Goal: Transaction & Acquisition: Purchase product/service

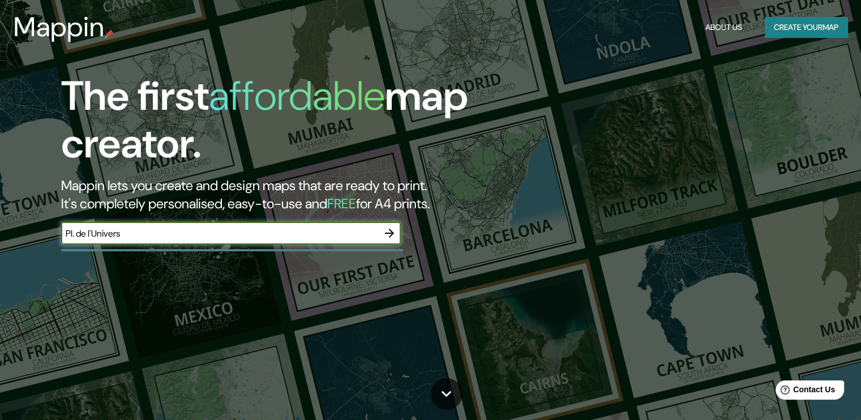
type input "Pl. de l'Univers"
click at [390, 234] on icon "button" at bounding box center [389, 233] width 14 height 14
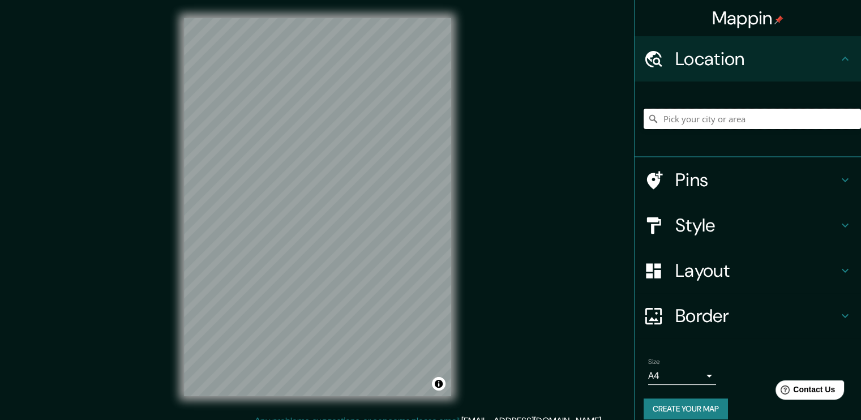
click at [659, 119] on input "Pick your city or area" at bounding box center [751, 119] width 217 height 20
click at [703, 118] on input "Pick your city or area" at bounding box center [751, 119] width 217 height 20
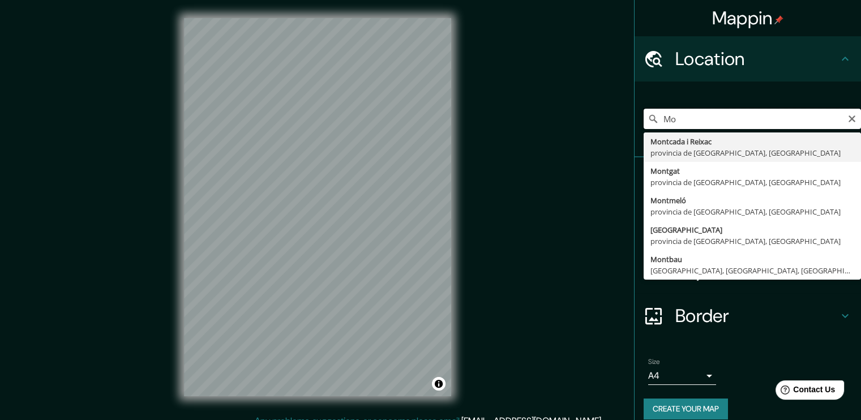
type input "M"
drag, startPoint x: 721, startPoint y: 115, endPoint x: 583, endPoint y: 110, distance: 137.6
click at [583, 110] on div "Mappin Location [GEOGRAPHIC_DATA] [GEOGRAPHIC_DATA], [GEOGRAPHIC_DATA] [GEOGRAP…" at bounding box center [430, 216] width 861 height 432
paste input "s"
type input "P"
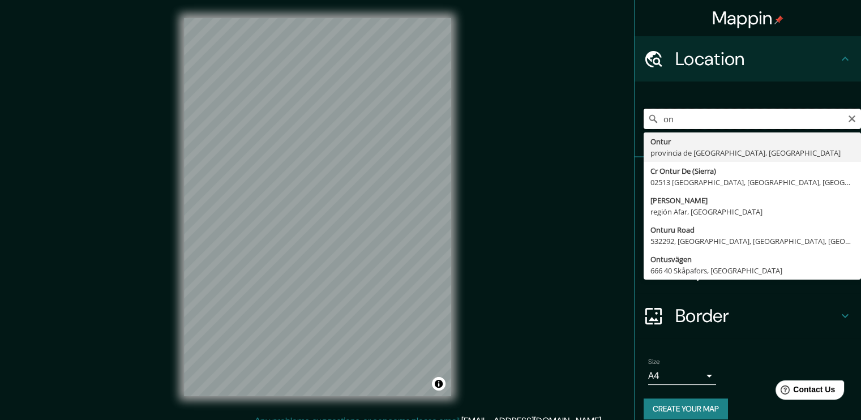
type input "o"
type input "M"
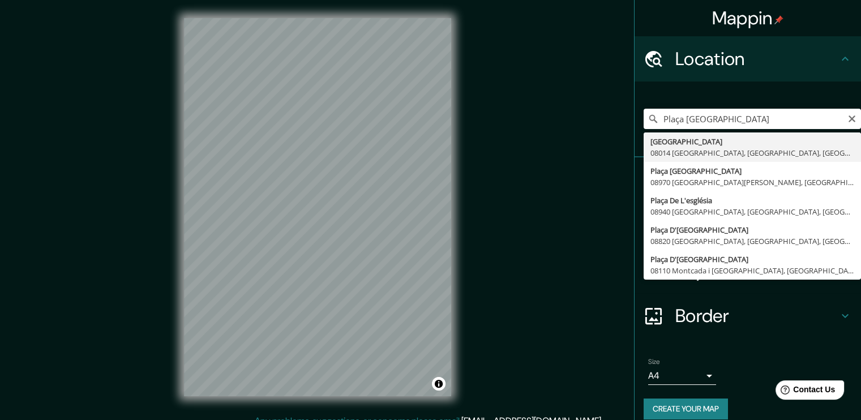
type input "[GEOGRAPHIC_DATA] [GEOGRAPHIC_DATA], [GEOGRAPHIC_DATA], [GEOGRAPHIC_DATA]"
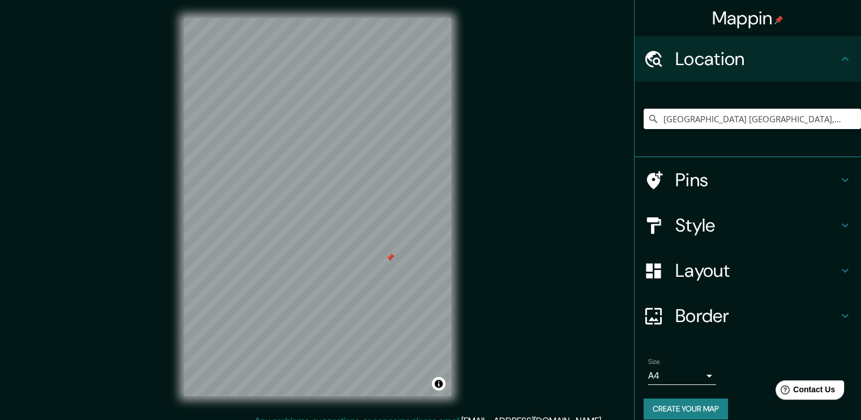
drag, startPoint x: 387, startPoint y: 268, endPoint x: 389, endPoint y: 255, distance: 13.2
click at [389, 255] on div at bounding box center [389, 257] width 9 height 9
click at [389, 257] on div at bounding box center [389, 257] width 9 height 9
click at [698, 230] on h4 "Style" at bounding box center [756, 225] width 163 height 23
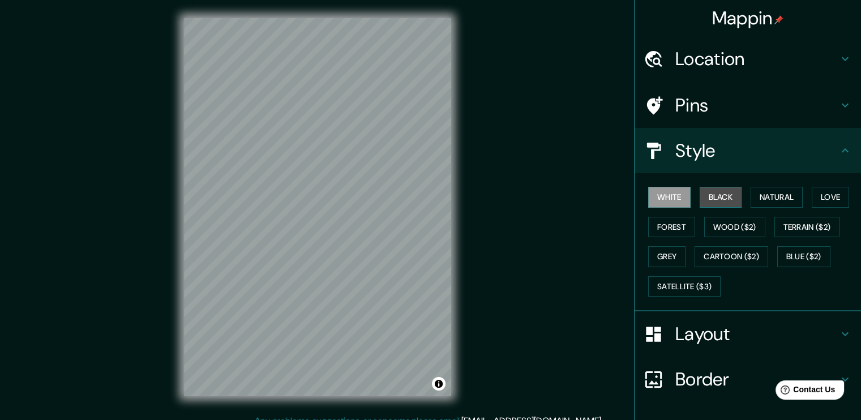
click at [709, 199] on button "Black" at bounding box center [720, 197] width 42 height 21
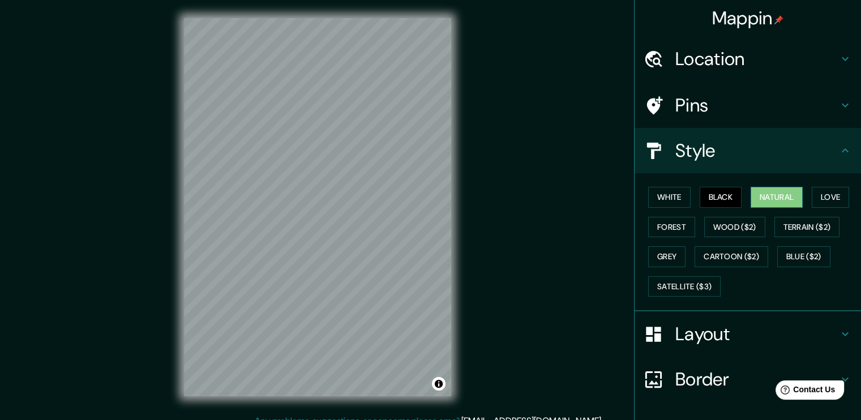
click at [756, 198] on button "Natural" at bounding box center [776, 197] width 52 height 21
click at [824, 197] on button "Love" at bounding box center [829, 197] width 37 height 21
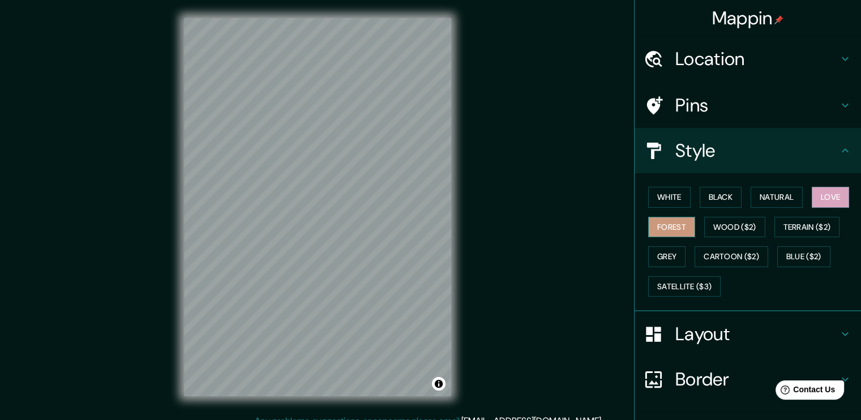
click at [656, 220] on button "Forest" at bounding box center [671, 227] width 47 height 21
click at [709, 221] on button "Wood ($2)" at bounding box center [734, 227] width 61 height 21
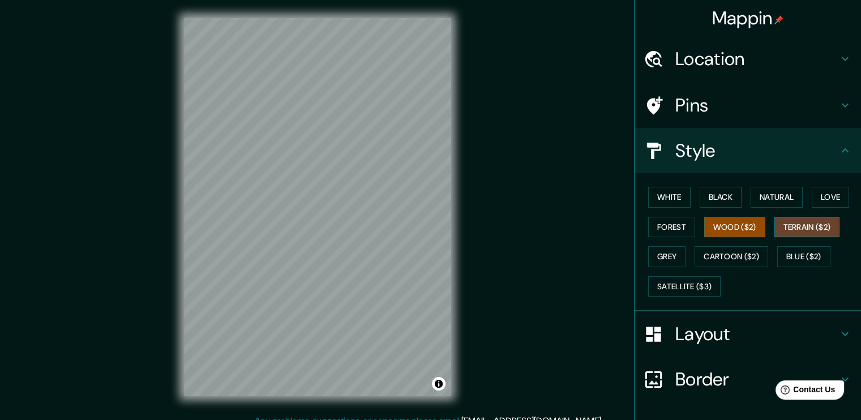
click at [793, 226] on button "Terrain ($2)" at bounding box center [807, 227] width 66 height 21
click at [656, 253] on button "Grey" at bounding box center [666, 256] width 37 height 21
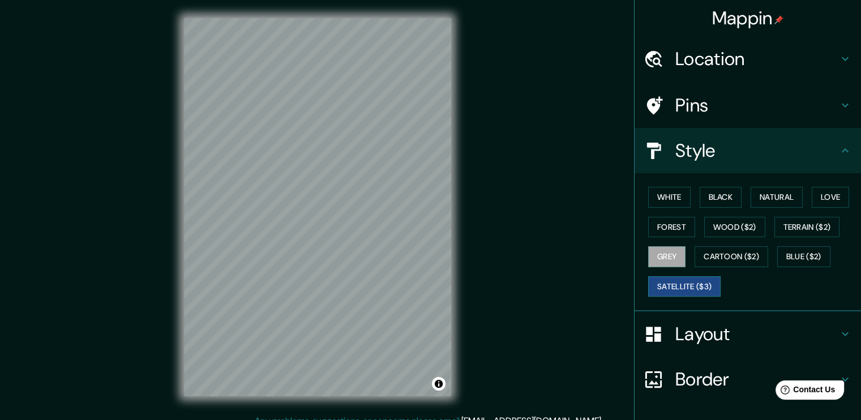
click at [690, 283] on button "Satellite ($3)" at bounding box center [684, 286] width 72 height 21
click at [664, 199] on button "White" at bounding box center [669, 197] width 42 height 21
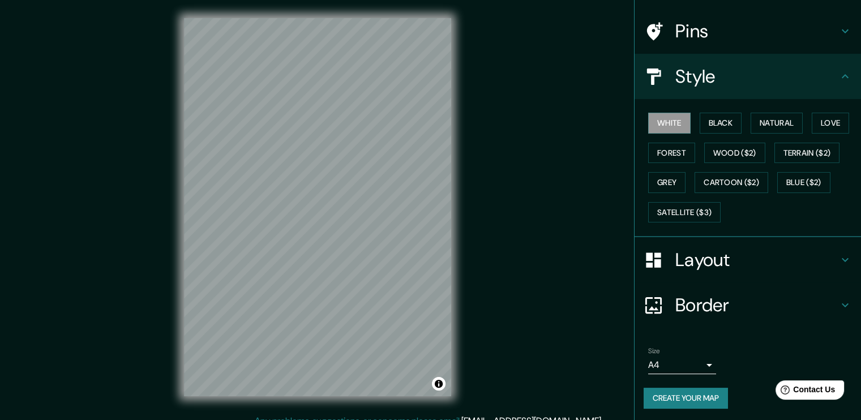
click at [756, 257] on h4 "Layout" at bounding box center [756, 259] width 163 height 23
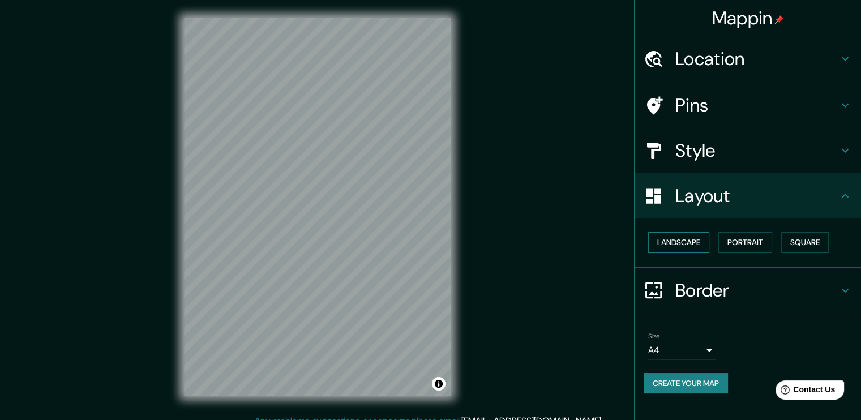
click at [677, 239] on button "Landscape" at bounding box center [678, 242] width 61 height 21
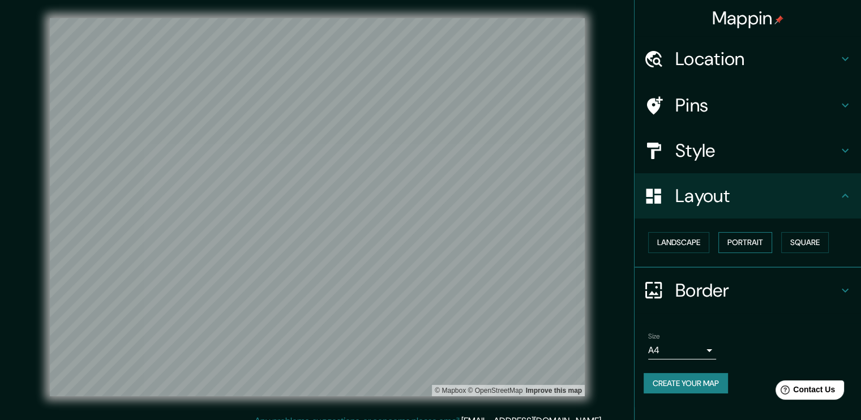
click at [759, 243] on button "Portrait" at bounding box center [745, 242] width 54 height 21
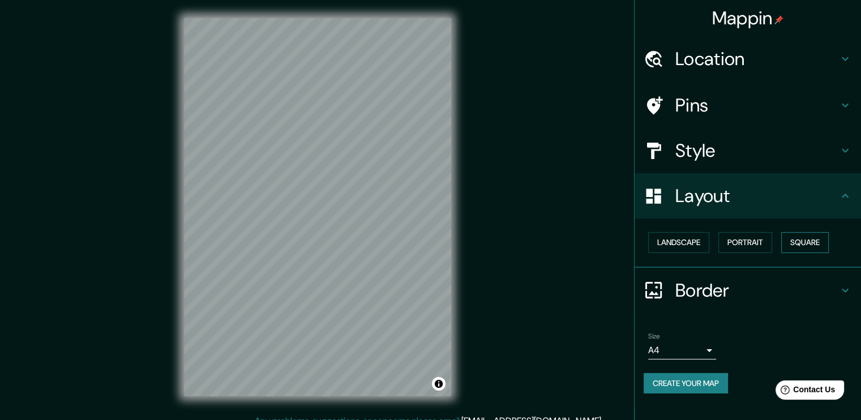
click at [807, 246] on button "Square" at bounding box center [805, 242] width 48 height 21
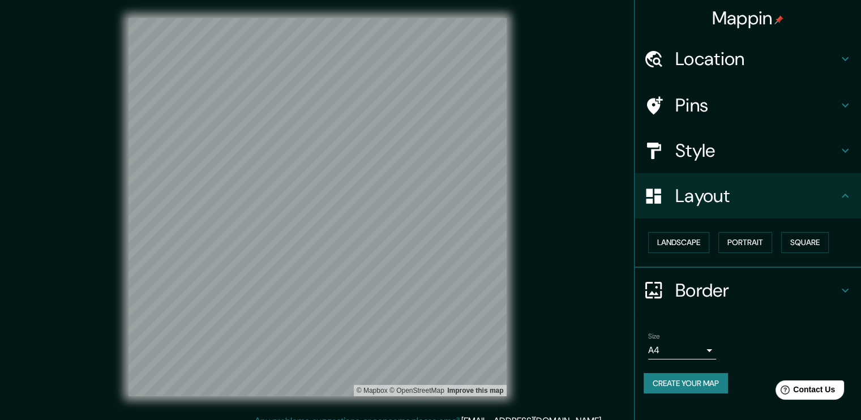
click at [723, 292] on h4 "Border" at bounding box center [756, 290] width 163 height 23
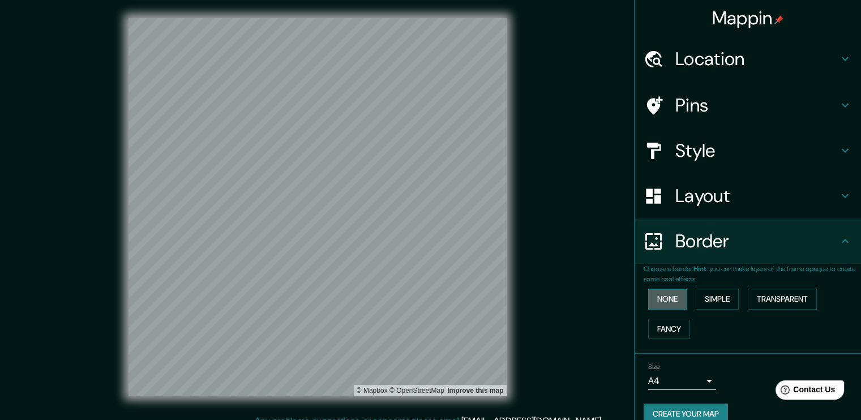
click at [648, 294] on button "None" at bounding box center [667, 299] width 38 height 21
click at [711, 247] on h4 "Border" at bounding box center [756, 241] width 163 height 23
click at [720, 65] on h4 "Location" at bounding box center [756, 59] width 163 height 23
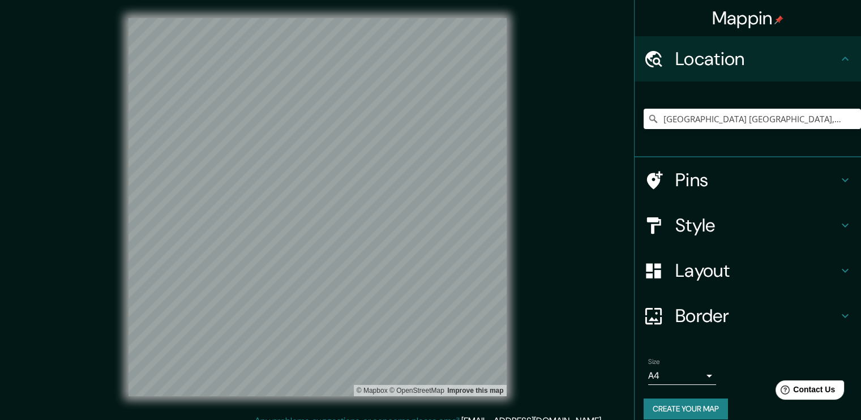
click at [702, 195] on div "Pins" at bounding box center [747, 179] width 226 height 45
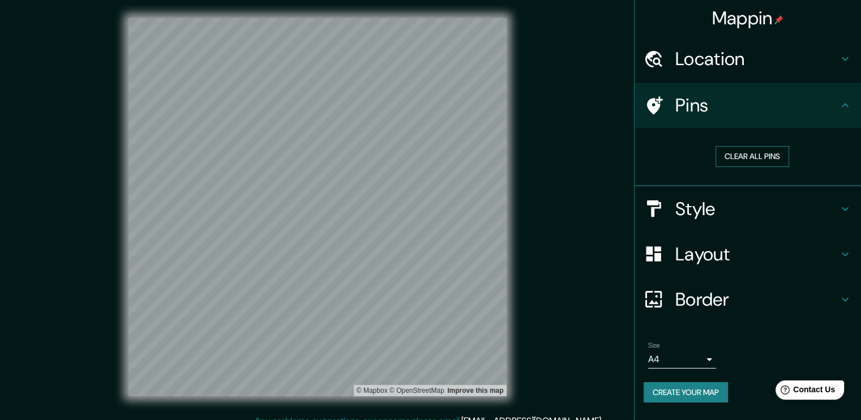
click at [742, 155] on button "Clear all pins" at bounding box center [752, 156] width 74 height 21
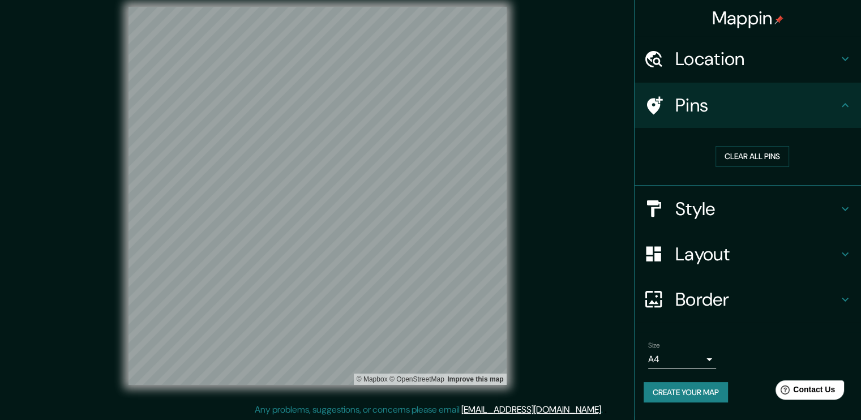
scroll to position [12, 0]
click at [683, 385] on button "Create your map" at bounding box center [685, 392] width 84 height 21
click at [695, 388] on button "Create your map" at bounding box center [685, 392] width 84 height 21
